Goal: Task Accomplishment & Management: Use online tool/utility

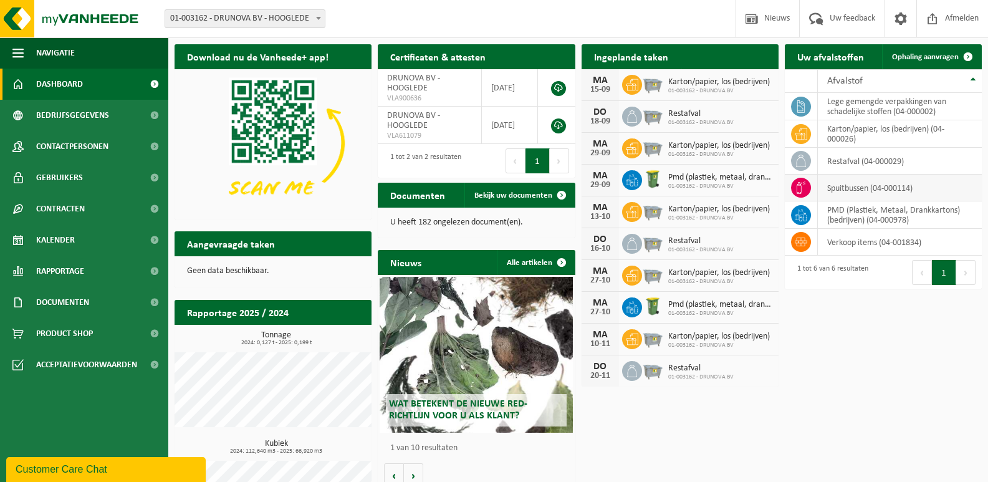
click at [798, 182] on icon at bounding box center [801, 187] width 12 height 12
click at [841, 189] on td "spuitbussen (04-000114)" at bounding box center [900, 188] width 164 height 27
click at [797, 184] on icon at bounding box center [801, 187] width 12 height 12
click at [933, 54] on span "Ophaling aanvragen" at bounding box center [925, 57] width 67 height 8
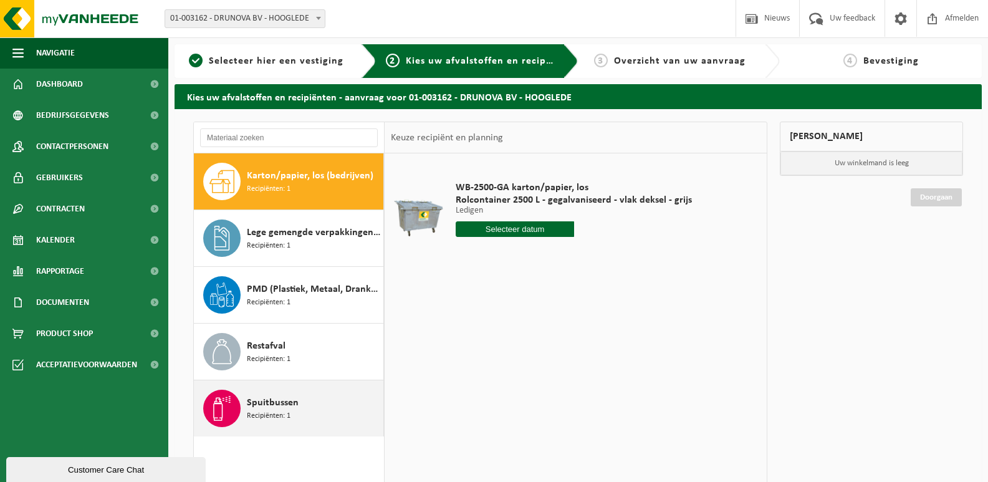
click at [289, 398] on span "Spuitbussen" at bounding box center [273, 402] width 52 height 15
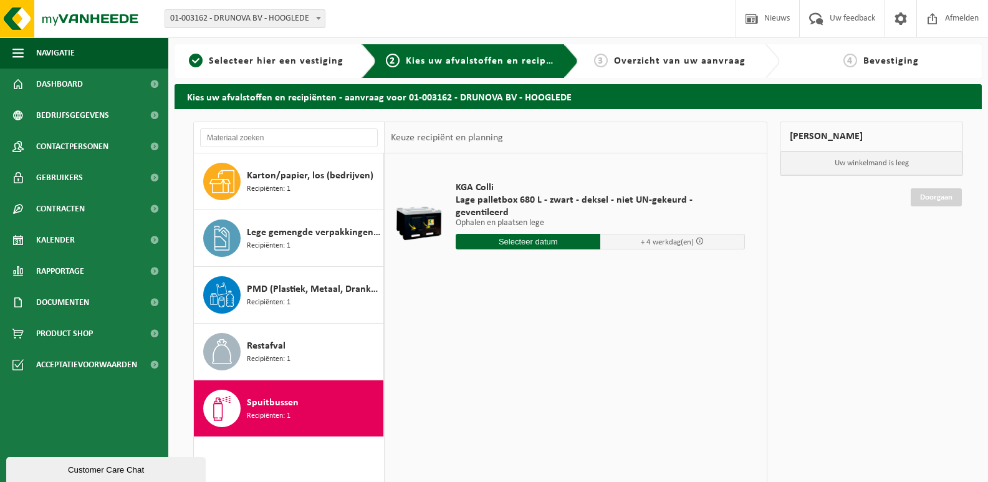
click at [541, 237] on div "KGA Colli Lage palletbox 680 L - zwart - deksel - niet UN-gekeurd - geventileer…" at bounding box center [600, 218] width 302 height 99
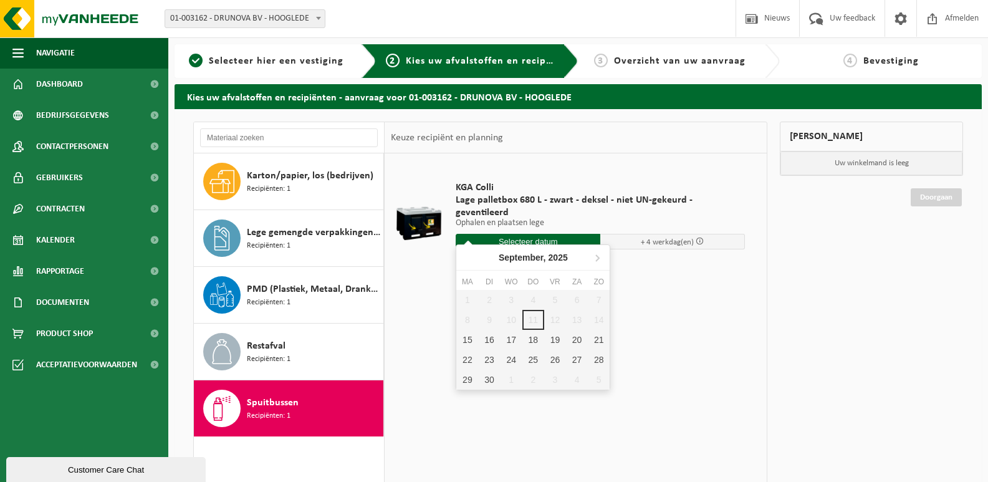
click at [541, 234] on input "text" at bounding box center [528, 242] width 145 height 16
click at [469, 336] on div "15" at bounding box center [467, 340] width 22 height 20
type input "Van 2025-09-15"
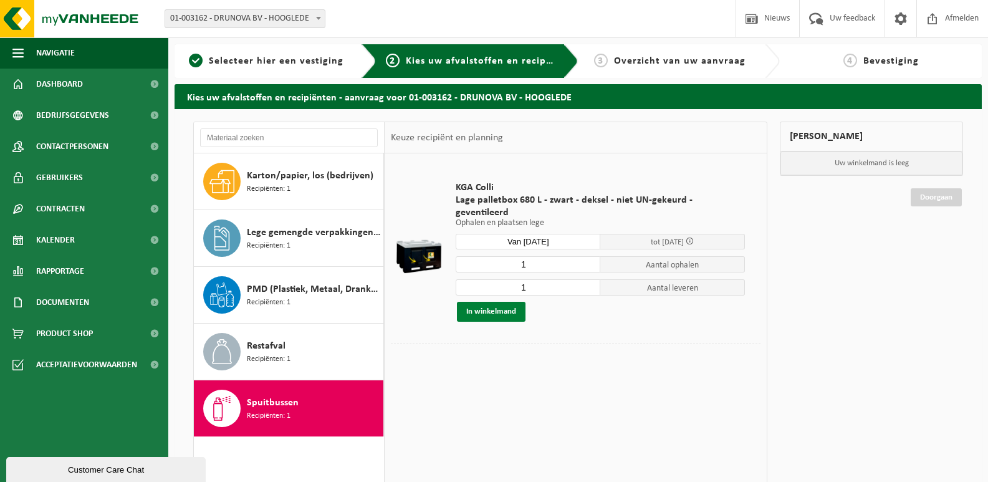
click at [499, 302] on button "In winkelmand" at bounding box center [491, 312] width 69 height 20
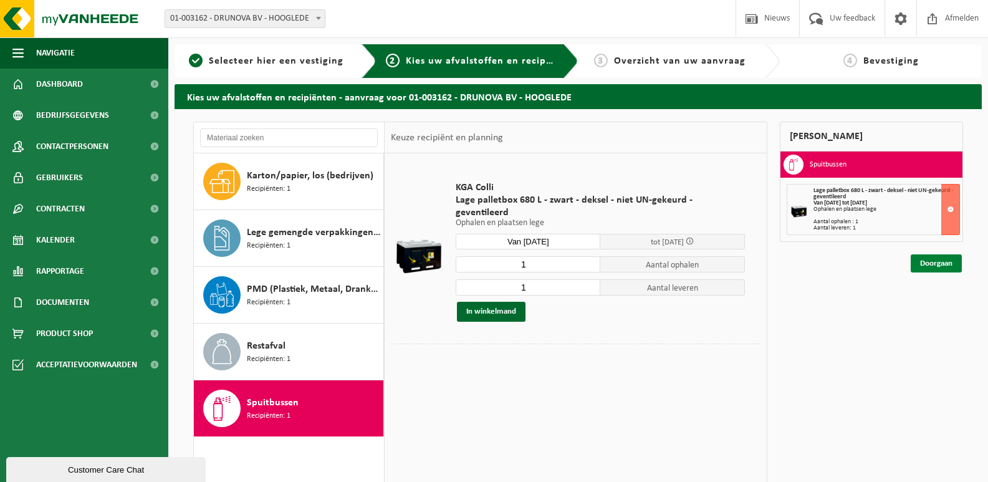
click at [934, 264] on link "Doorgaan" at bounding box center [936, 263] width 51 height 18
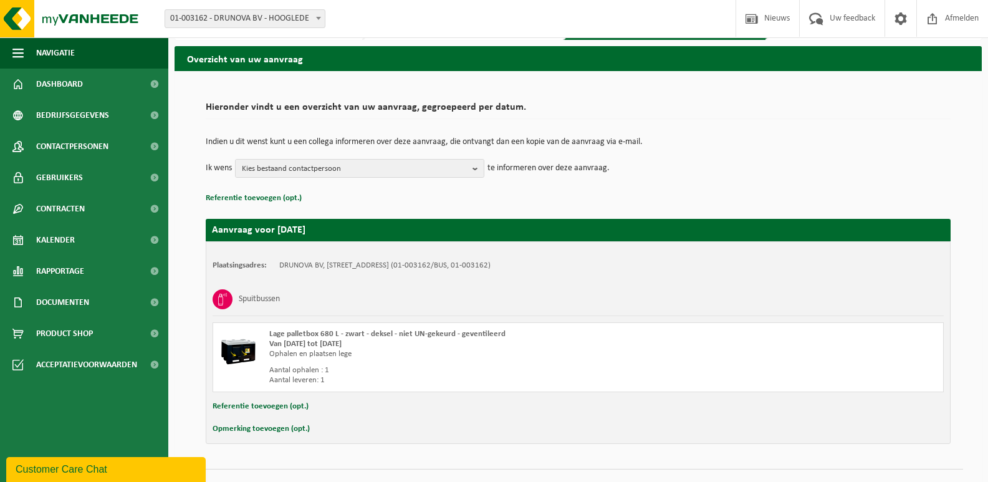
scroll to position [63, 0]
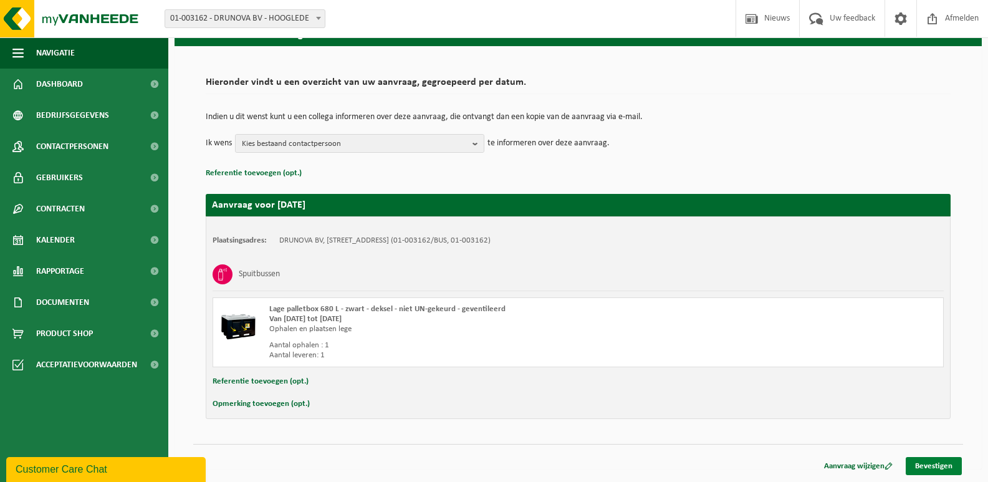
click at [937, 466] on link "Bevestigen" at bounding box center [934, 466] width 56 height 18
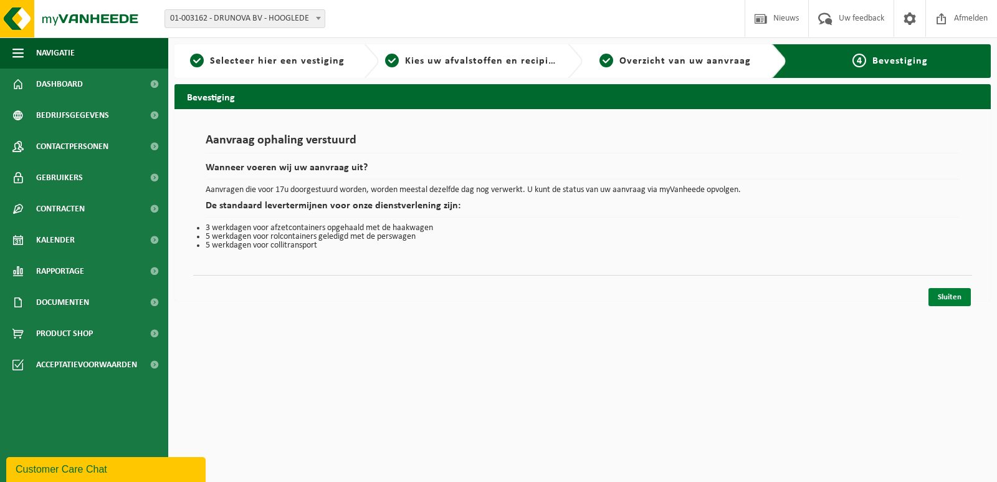
click at [937, 297] on link "Sluiten" at bounding box center [950, 297] width 42 height 18
